Goal: Task Accomplishment & Management: Complete application form

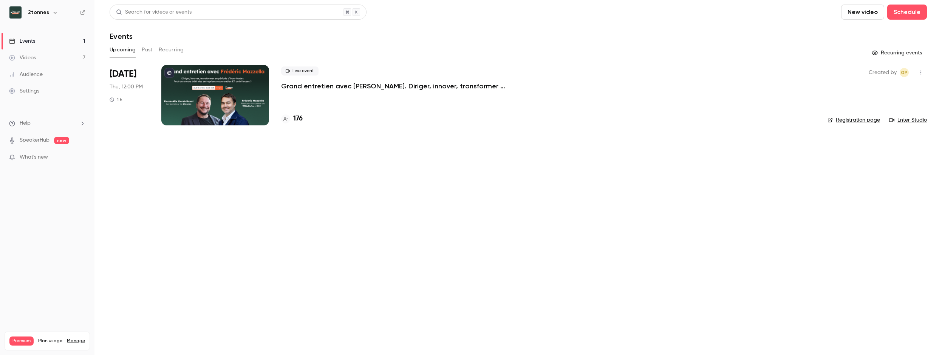
click at [332, 82] on p "Grand entretien avec [PERSON_NAME]. Diriger, innover, transformer en période d’…" at bounding box center [394, 86] width 227 height 9
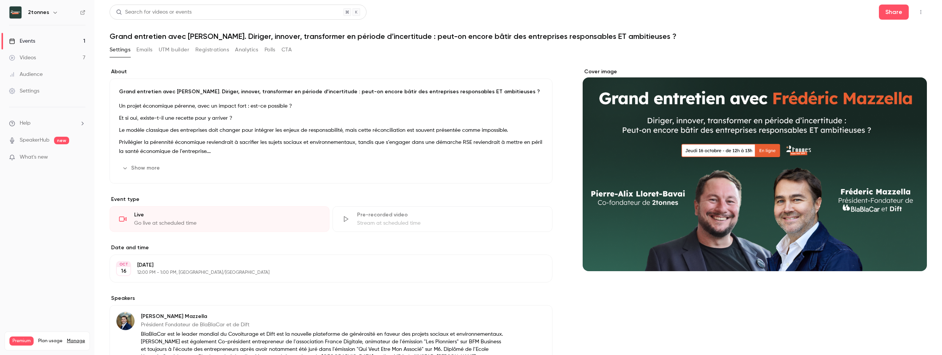
click at [51, 85] on link "Settings" at bounding box center [47, 91] width 94 height 17
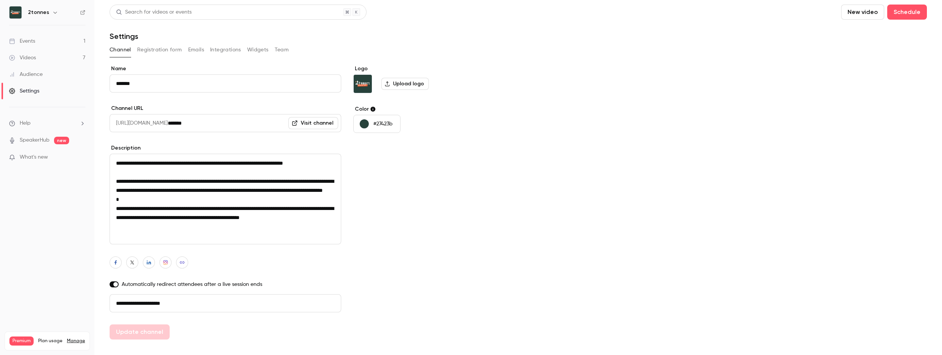
click at [155, 49] on button "Registration form" at bounding box center [159, 50] width 45 height 12
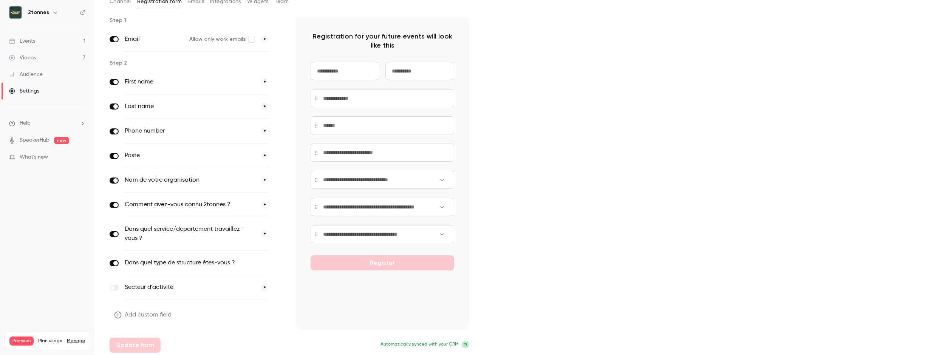
scroll to position [51, 0]
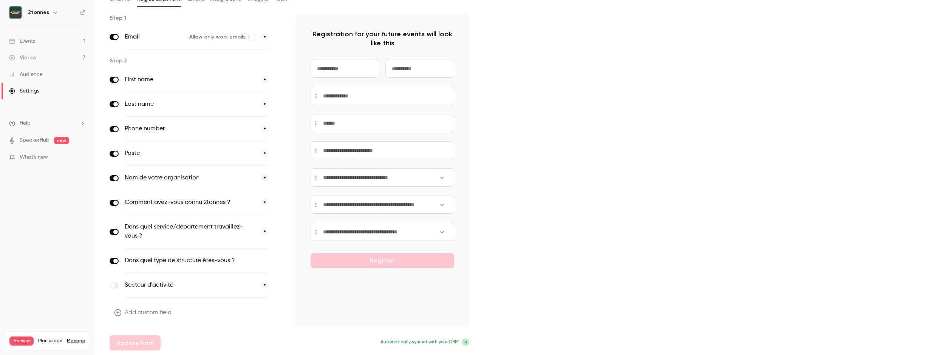
click at [187, 259] on label "Dans quel type de structure êtes-vous ?" at bounding box center [181, 260] width 112 height 9
click at [277, 260] on icon "button" at bounding box center [279, 261] width 5 height 5
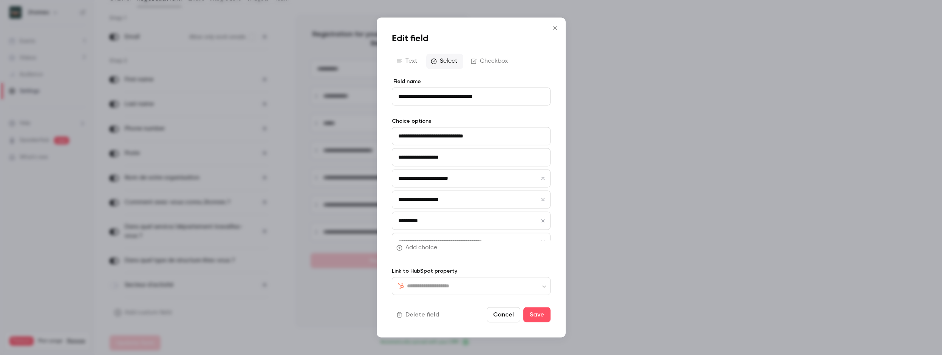
type input "**********"
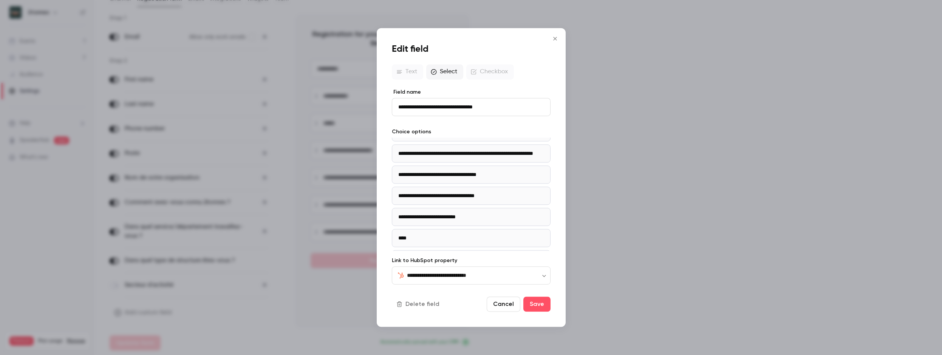
scroll to position [98, 0]
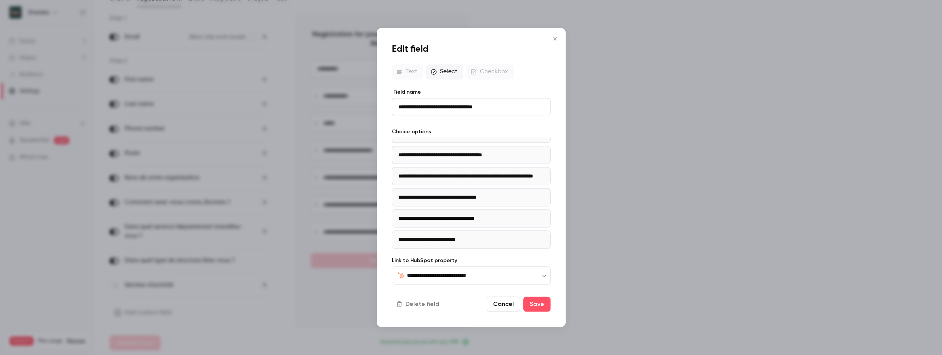
click at [554, 36] on icon "Close" at bounding box center [555, 39] width 9 height 6
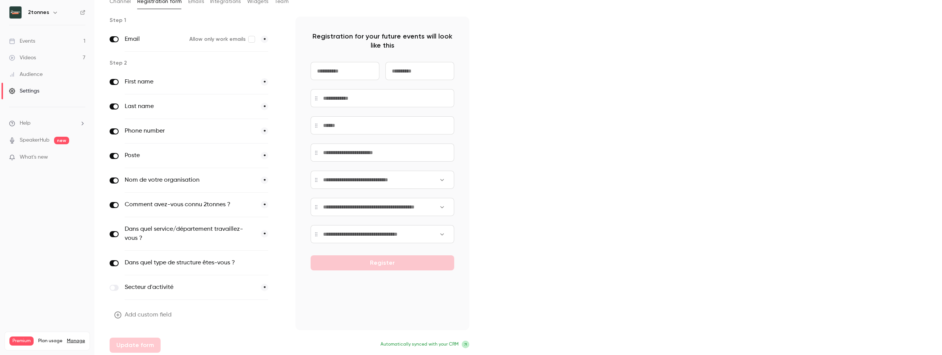
scroll to position [51, 0]
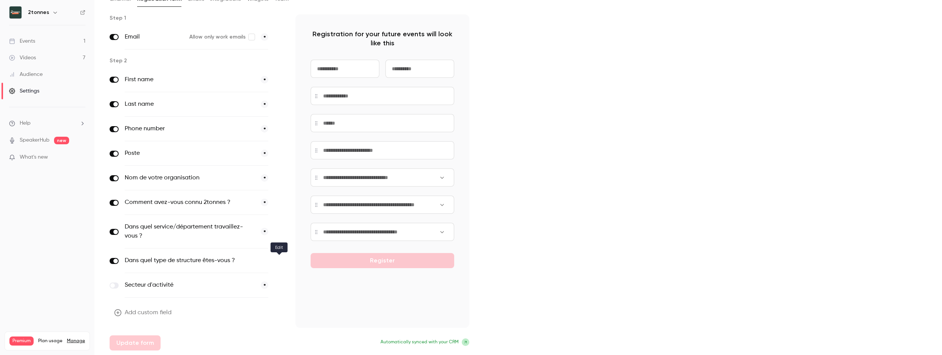
click at [278, 260] on icon "button" at bounding box center [279, 261] width 5 height 5
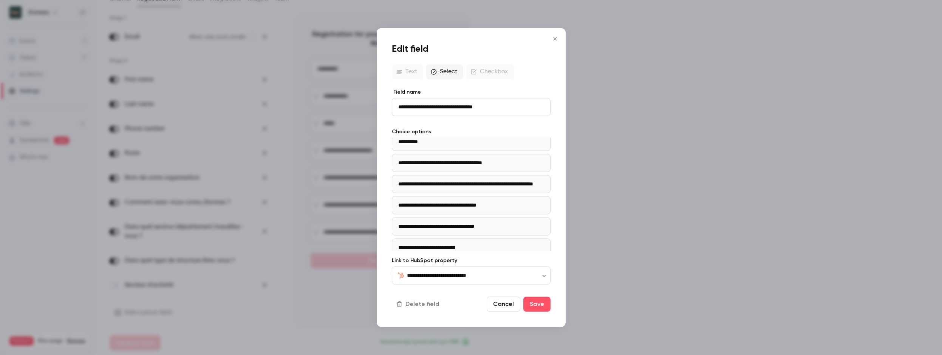
scroll to position [141, 0]
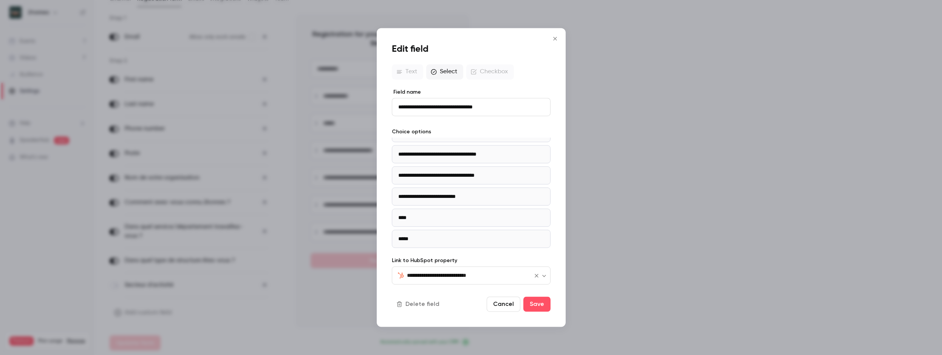
click at [453, 276] on input "**********" at bounding box center [466, 275] width 119 height 9
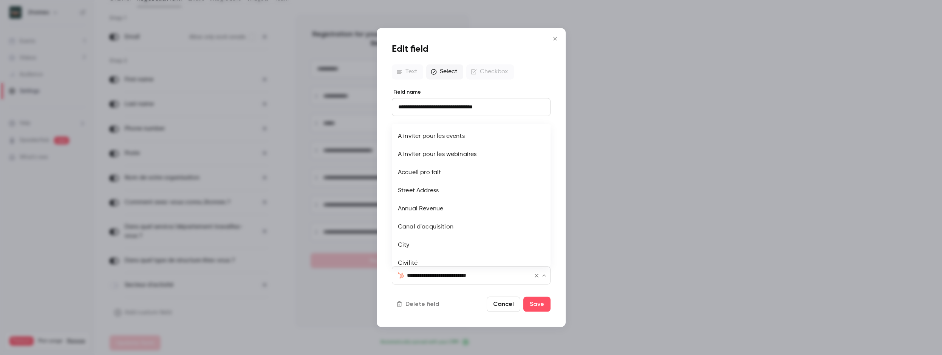
scroll to position [1566, 0]
click at [453, 276] on input "**********" at bounding box center [466, 275] width 119 height 9
click at [507, 303] on button "Cancel" at bounding box center [504, 304] width 34 height 15
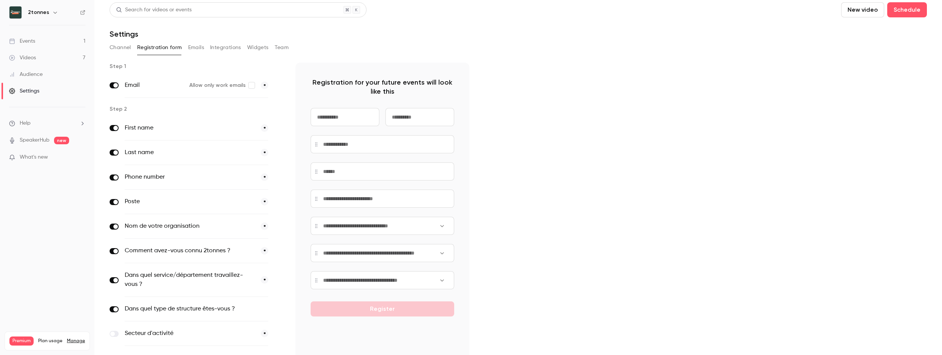
scroll to position [0, 0]
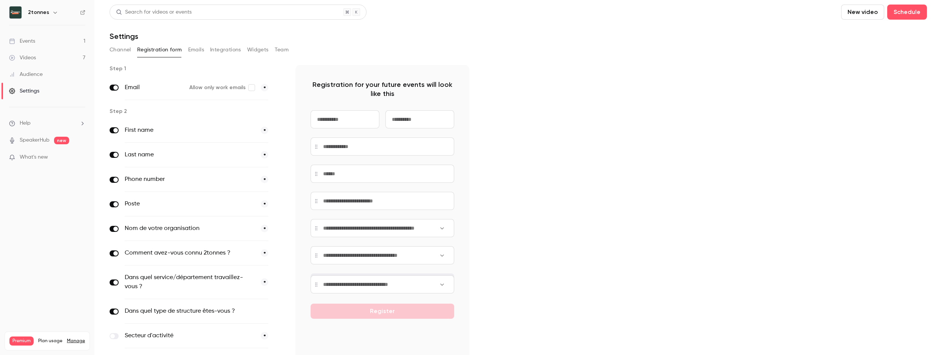
drag, startPoint x: 315, startPoint y: 229, endPoint x: 315, endPoint y: 286, distance: 57.1
click at [315, 286] on div at bounding box center [383, 285] width 144 height 18
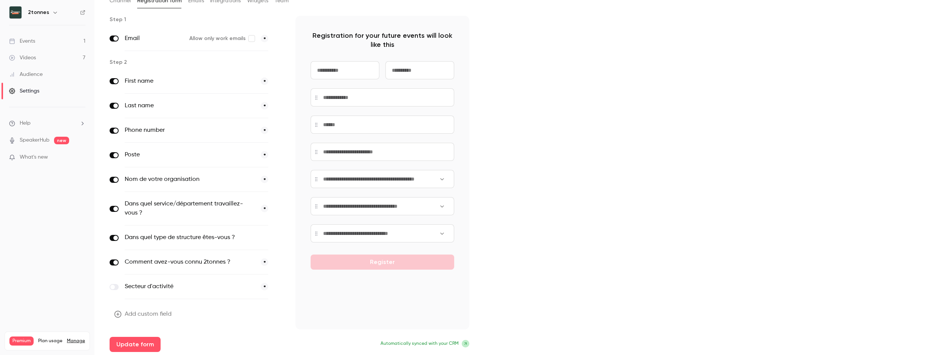
scroll to position [51, 0]
click at [141, 344] on button "Update form" at bounding box center [135, 343] width 51 height 15
